Goal: Transaction & Acquisition: Purchase product/service

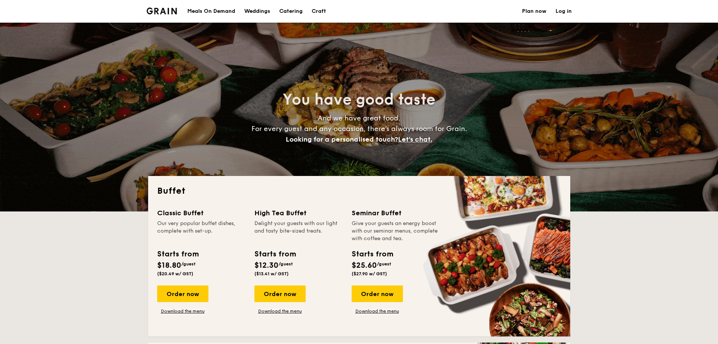
select select
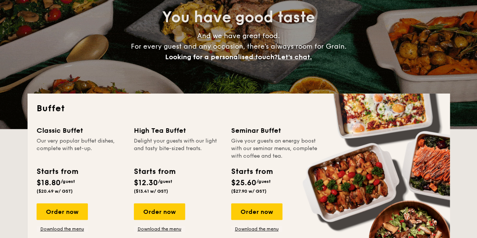
scroll to position [113, 0]
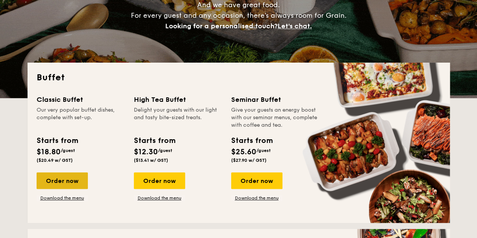
click at [75, 182] on div "Order now" at bounding box center [62, 180] width 51 height 17
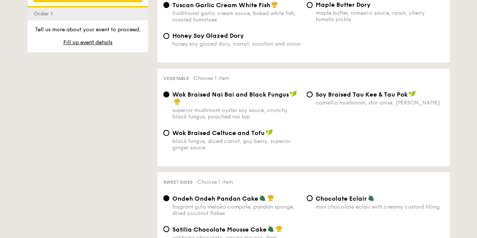
scroll to position [528, 0]
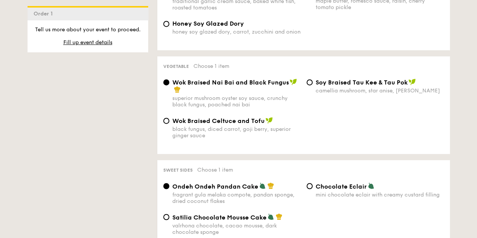
click at [143, 97] on div "1 - Select menu 2 - Select items 3 - Check out Order 1 Classic Buffet $18.80 /g…" at bounding box center [238, 106] width 434 height 941
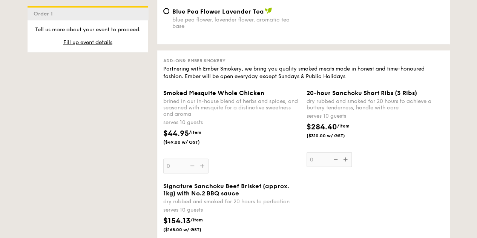
scroll to position [867, 0]
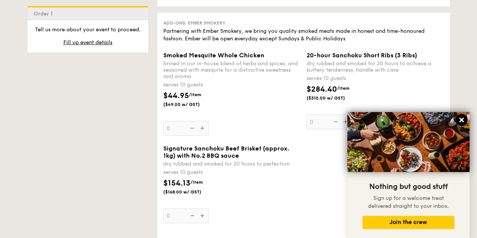
click at [461, 117] on icon at bounding box center [461, 120] width 7 height 7
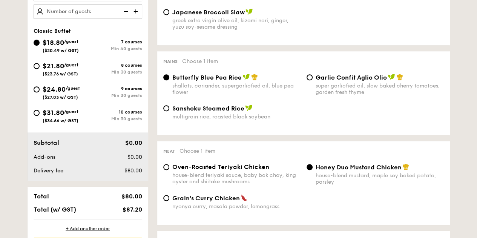
scroll to position [151, 0]
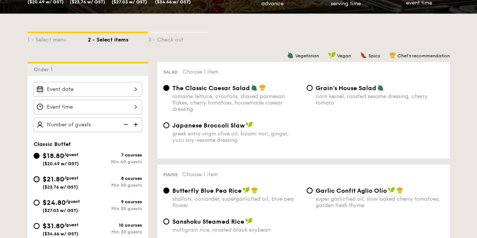
click at [35, 178] on input "$21.80 /guest ($23.76 w/ GST) 8 courses Min 30 guests" at bounding box center [37, 179] width 6 height 6
radio input "true"
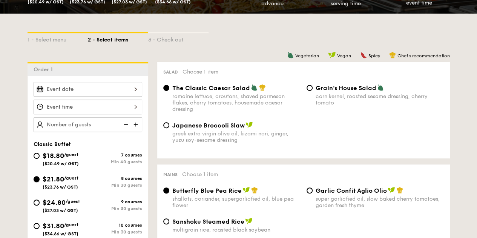
radio input "true"
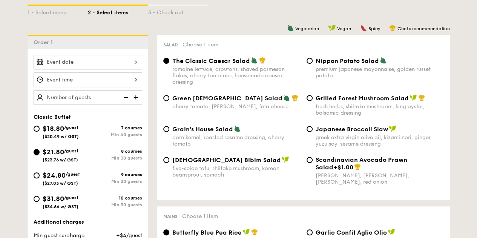
scroll to position [189, 0]
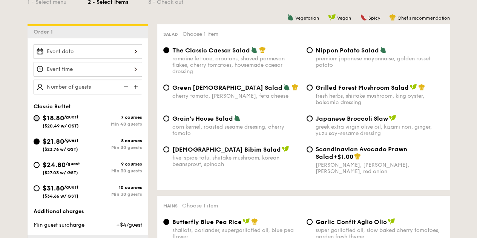
click at [38, 117] on input "$18.80 /guest ($20.49 w/ GST) 7 courses Min 40 guests" at bounding box center [37, 118] width 6 height 6
radio input "true"
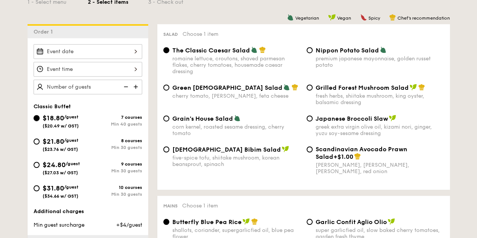
radio input "true"
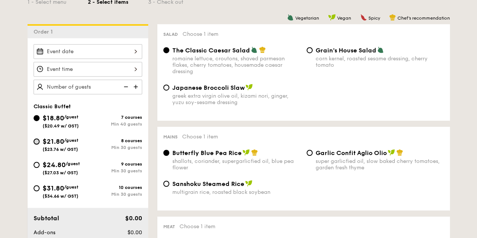
click at [37, 140] on input "$21.80 /guest ($23.76 w/ GST) 8 courses Min 30 guests" at bounding box center [37, 141] width 6 height 6
radio input "true"
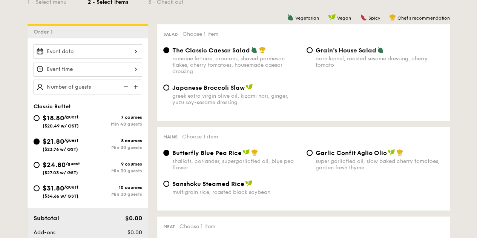
radio input "true"
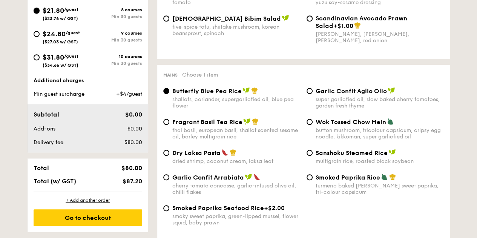
scroll to position [302, 0]
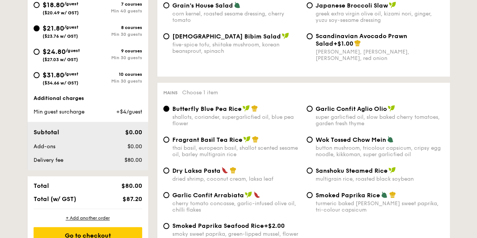
click at [38, 53] on div "$24.80 /guest ($27.03 w/ GST)" at bounding box center [61, 54] width 54 height 16
click at [38, 53] on input "$24.80 /guest ($27.03 w/ GST) 9 courses Min 30 guests" at bounding box center [37, 52] width 6 height 6
radio input "true"
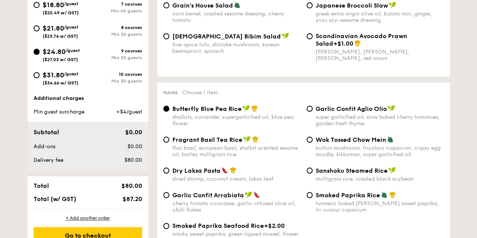
radio input "true"
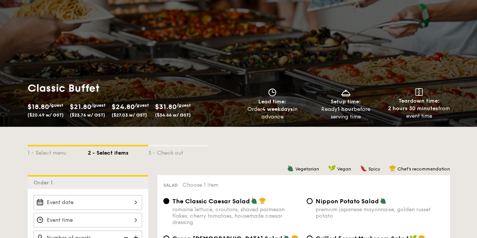
scroll to position [151, 0]
